Goal: Ask a question

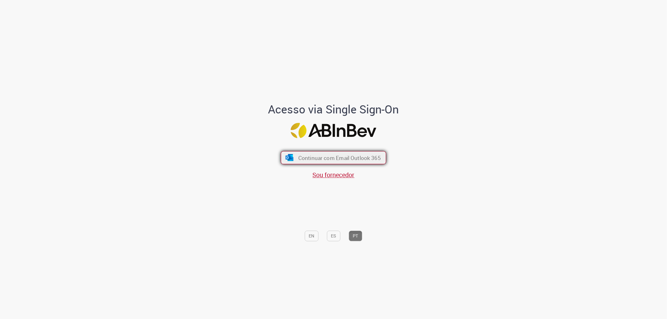
click at [350, 157] on span "Continuar com Email Outlook 365" at bounding box center [339, 157] width 83 height 7
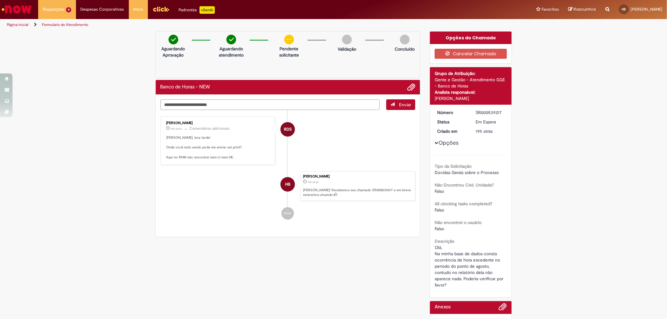
click at [230, 105] on textarea "Digite sua mensagem aqui..." at bounding box center [270, 104] width 220 height 11
type textarea "**********"
click at [411, 89] on span "Adicionar anexos" at bounding box center [411, 88] width 8 height 8
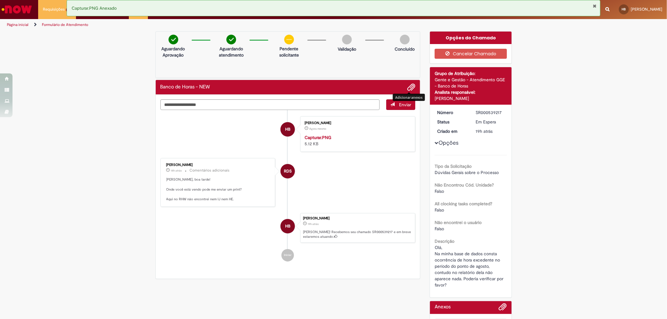
click at [395, 106] on button "Enviar" at bounding box center [400, 104] width 29 height 11
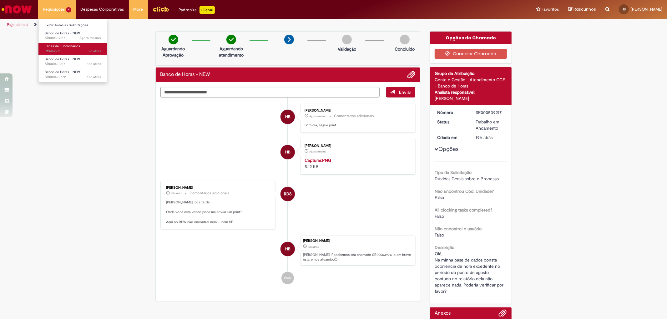
click at [64, 43] on link "Férias de Funcionários 2d atrás 2 dias atrás R13452271" at bounding box center [72, 49] width 69 height 12
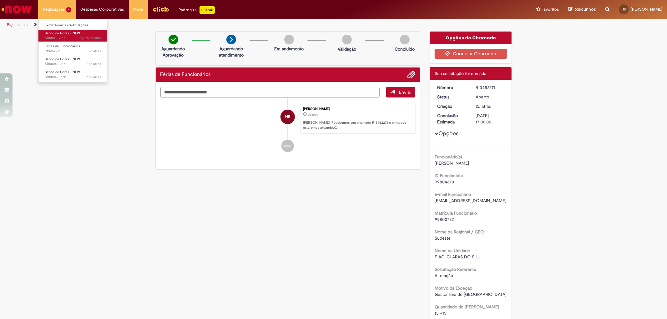
click at [74, 38] on span "Agora mesmo Agora mesmo SR000539217" at bounding box center [73, 38] width 56 height 5
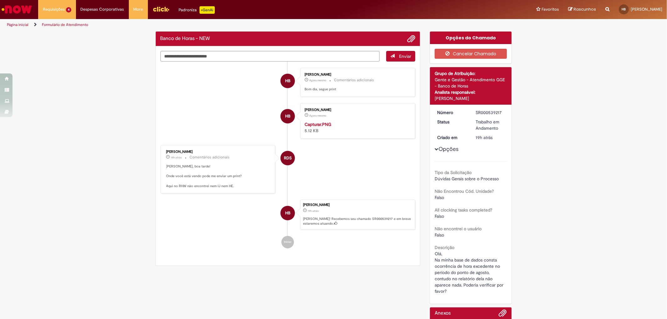
click at [194, 114] on li "HB [PERSON_NAME] Agora mesmo Agora mesmo Capturar.PNG 5.12 KB" at bounding box center [287, 121] width 255 height 36
